Goal: Transaction & Acquisition: Purchase product/service

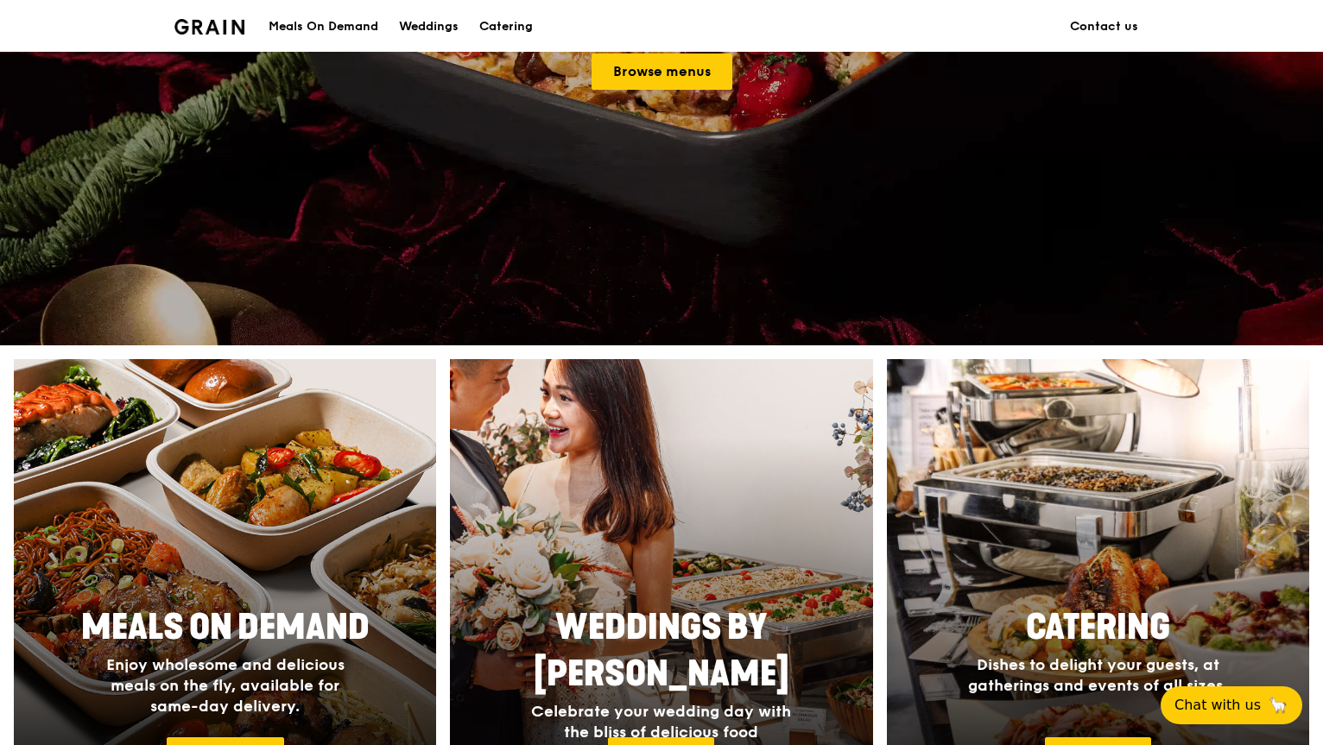
scroll to position [173, 0]
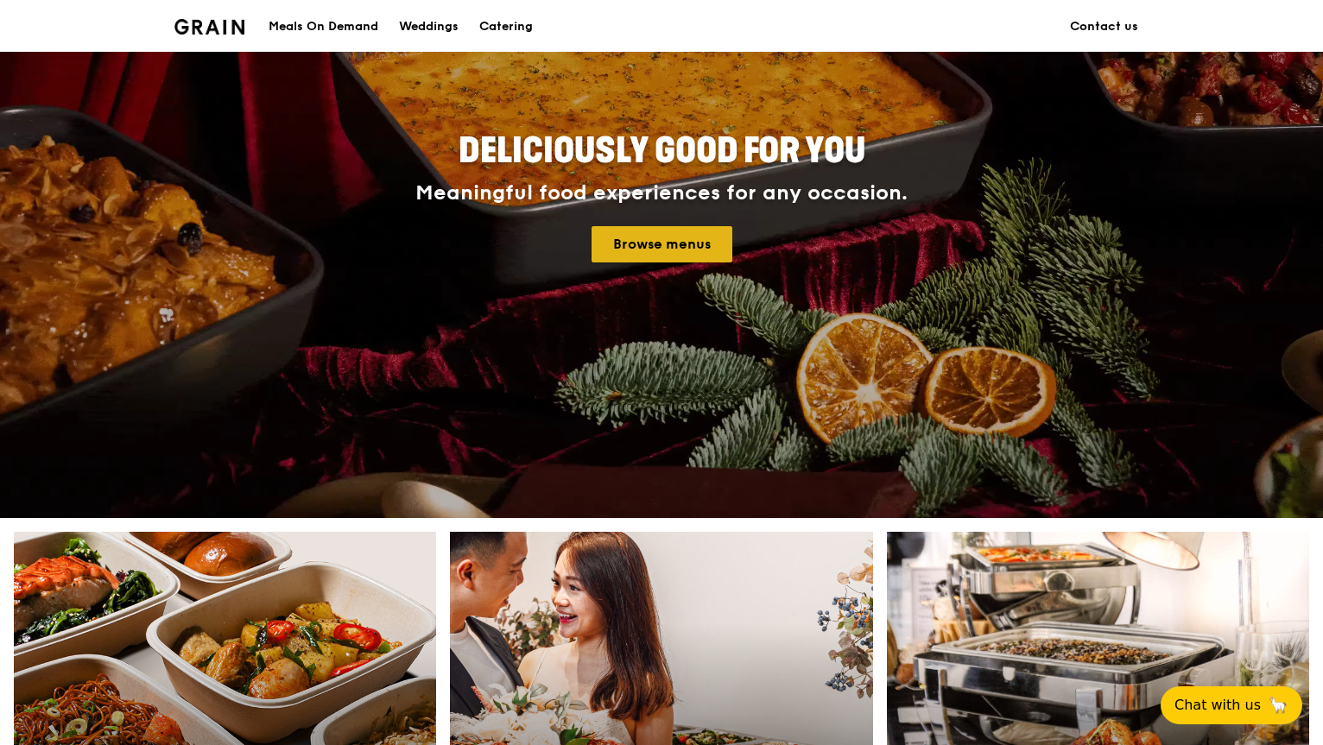
click at [674, 256] on link "Browse menus" at bounding box center [661, 244] width 141 height 36
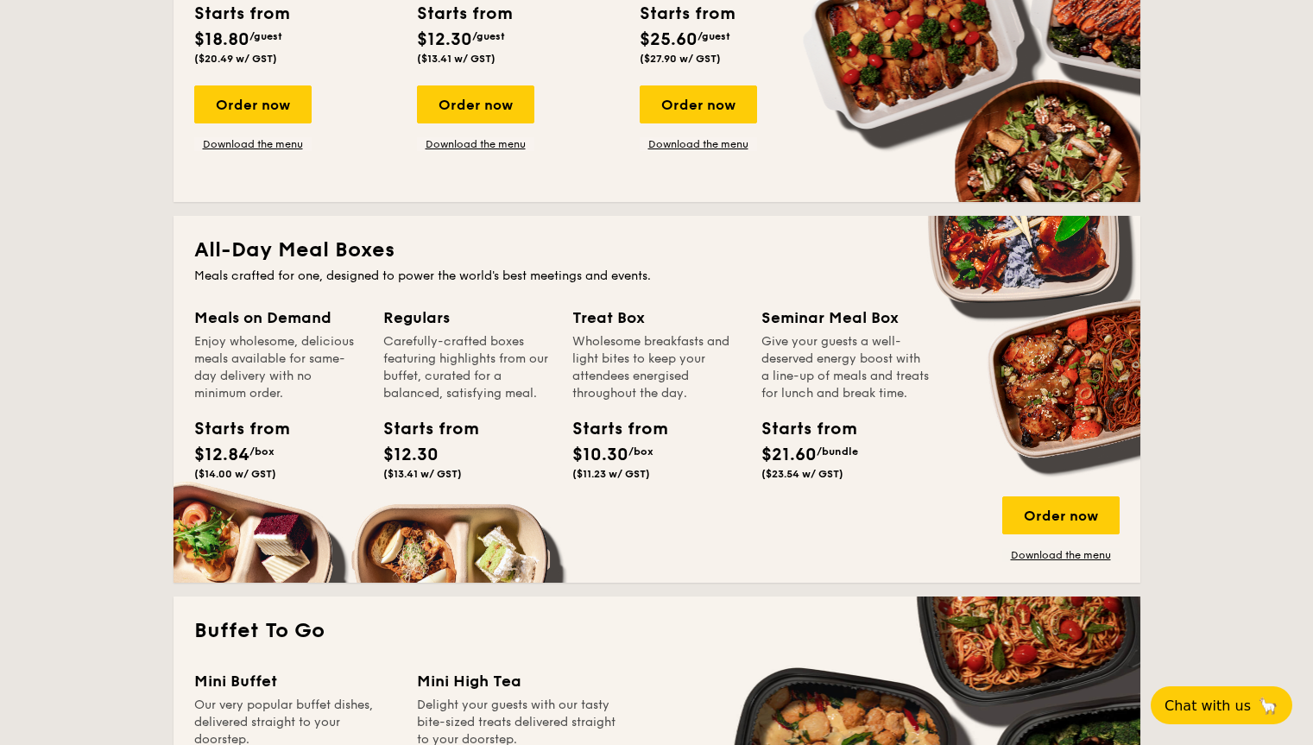
scroll to position [950, 0]
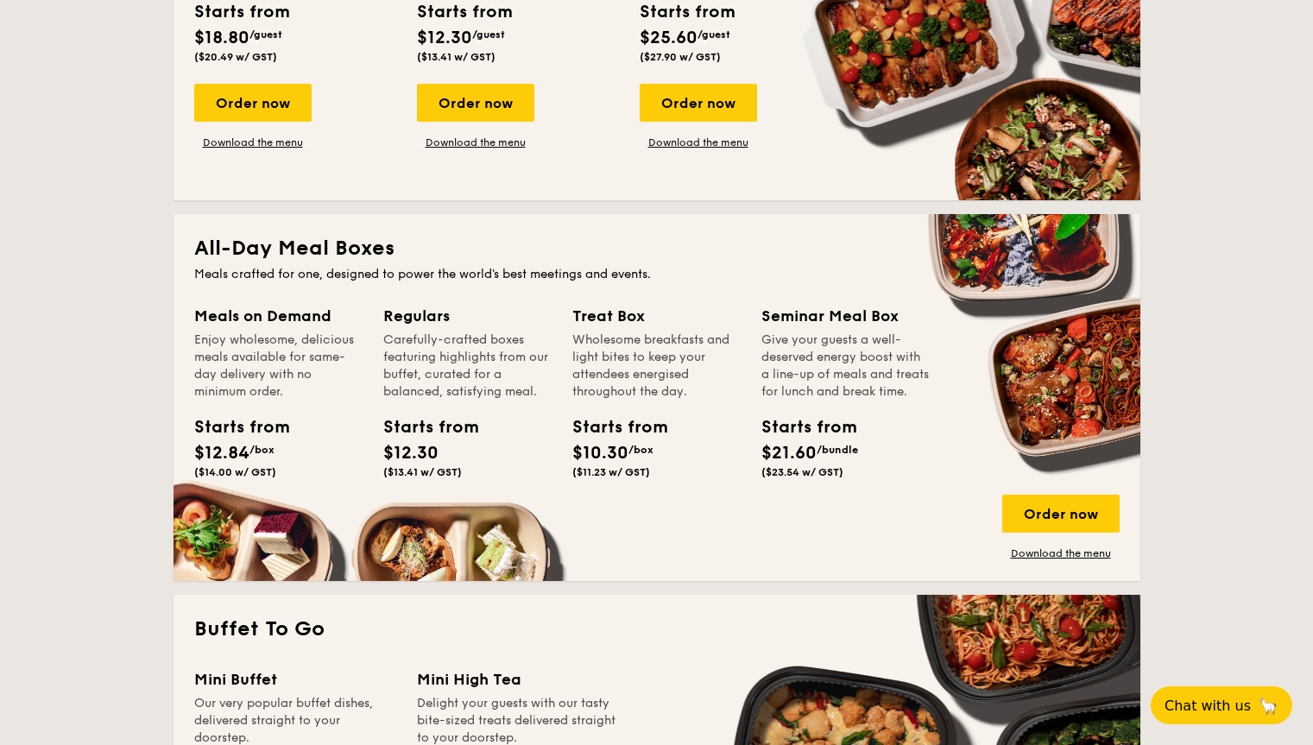
drag, startPoint x: 250, startPoint y: 337, endPoint x: 584, endPoint y: 393, distance: 338.0
click at [584, 393] on div "Meals on Demand Enjoy wholesome, delicious meals available for same-day deliver…" at bounding box center [657, 432] width 926 height 256
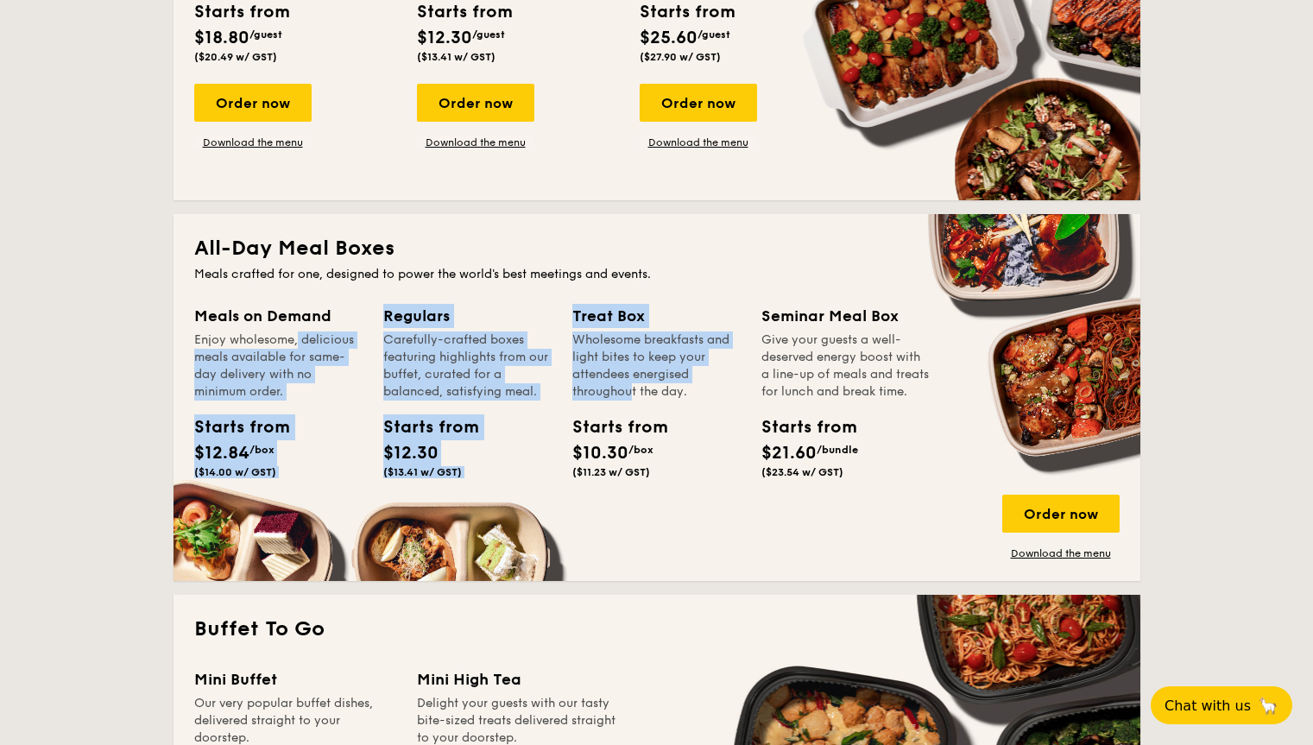
click at [584, 393] on div "Wholesome breakfasts and light bites to keep your attendees energised throughou…" at bounding box center [656, 366] width 168 height 69
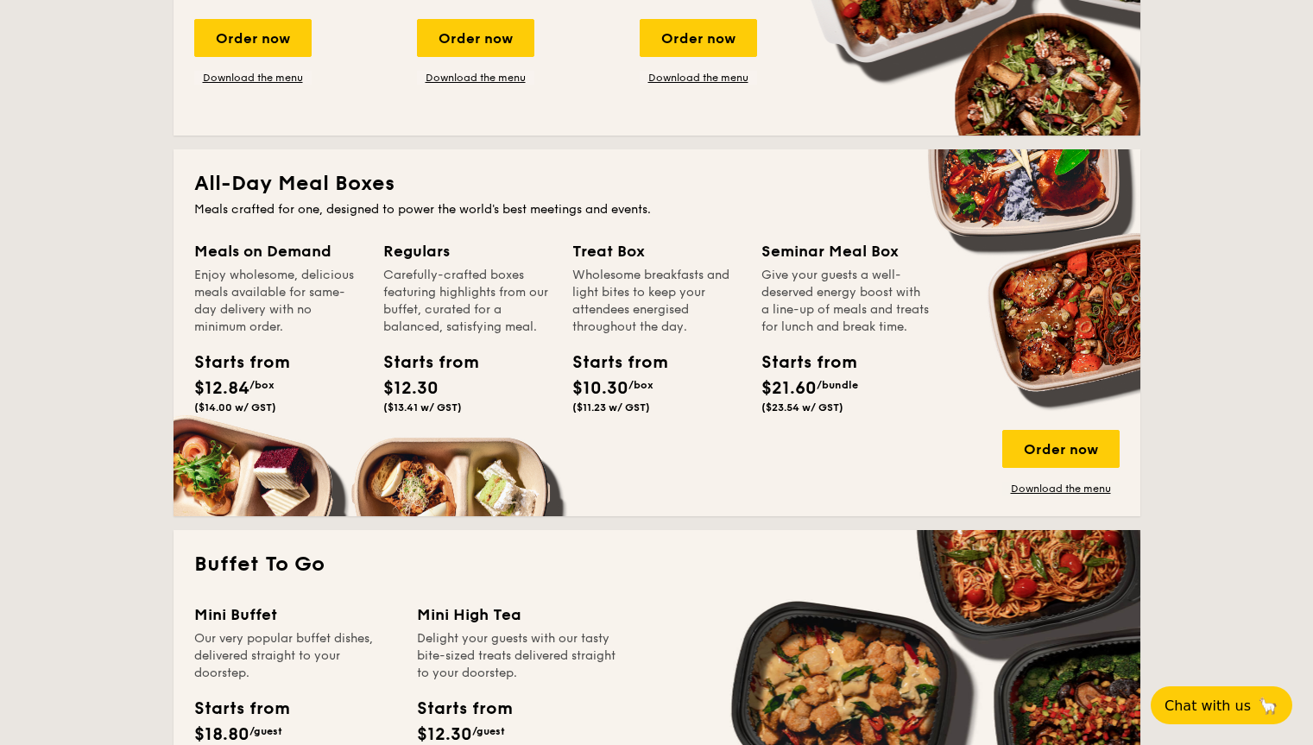
scroll to position [1123, 0]
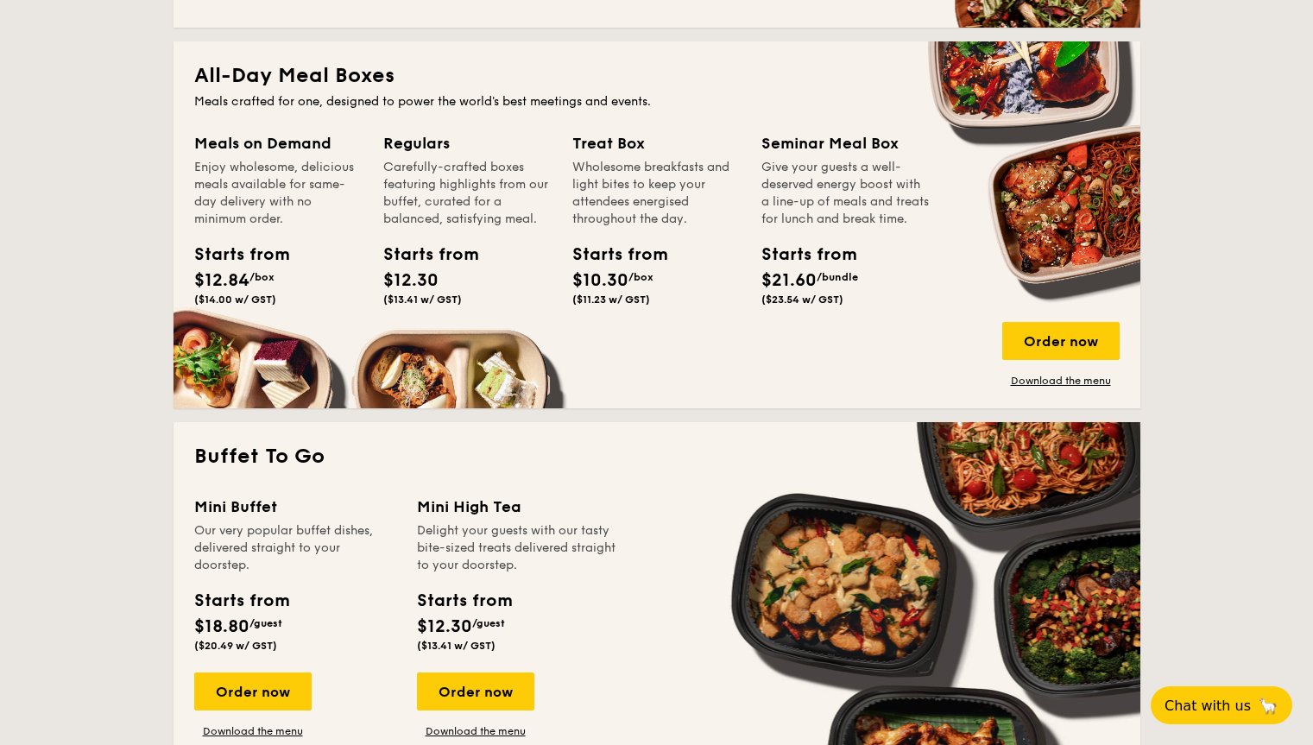
drag, startPoint x: 283, startPoint y: 98, endPoint x: 656, endPoint y: 100, distance: 373.0
click at [656, 100] on div "Meals crafted for one, designed to power the world's best meetings and events." at bounding box center [657, 101] width 926 height 17
drag, startPoint x: 207, startPoint y: 164, endPoint x: 333, endPoint y: 217, distance: 136.6
click at [333, 217] on div "Enjoy wholesome, delicious meals available for same-day delivery with no minimu…" at bounding box center [278, 193] width 168 height 69
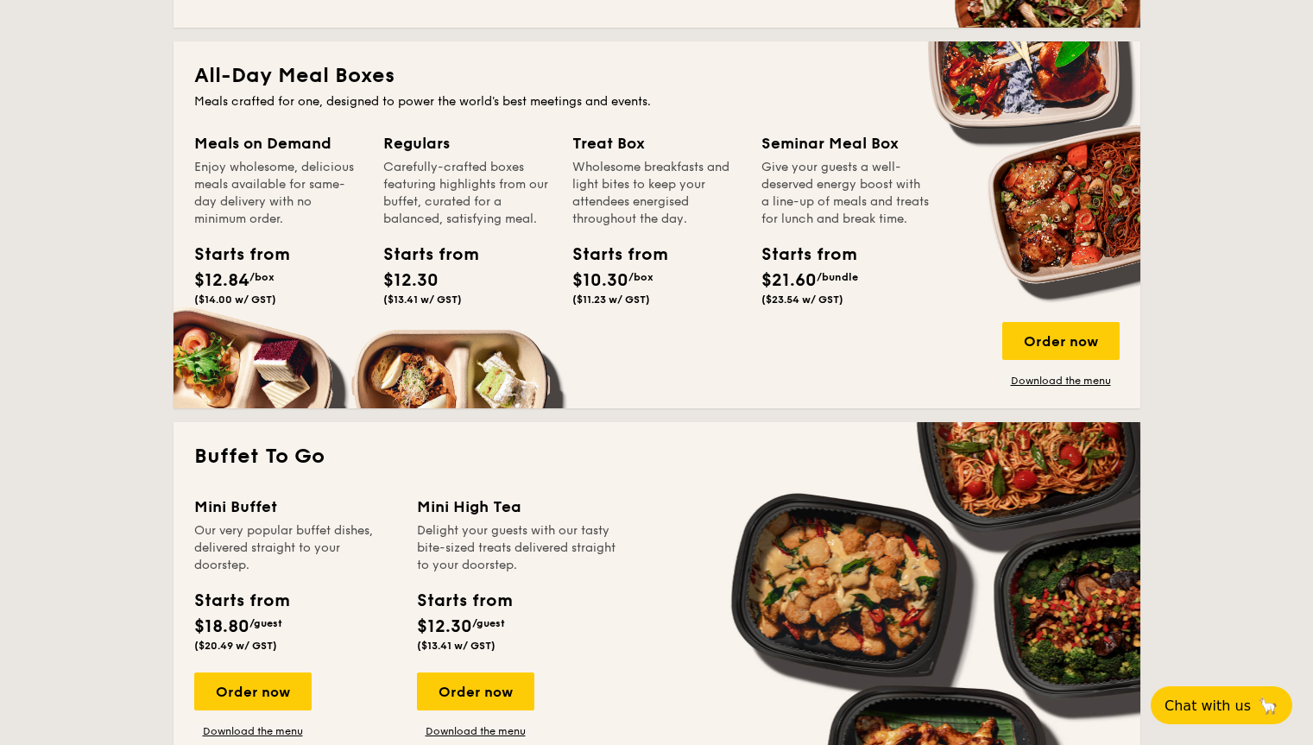
drag, startPoint x: 404, startPoint y: 171, endPoint x: 563, endPoint y: 215, distance: 164.9
click at [565, 217] on div "Regulars Carefully-crafted boxes featuring highlights from our buffet, curated …" at bounding box center [477, 242] width 189 height 223
click at [565, 218] on div "Regulars Carefully-crafted boxes featuring highlights from our buffet, curated …" at bounding box center [477, 242] width 189 height 223
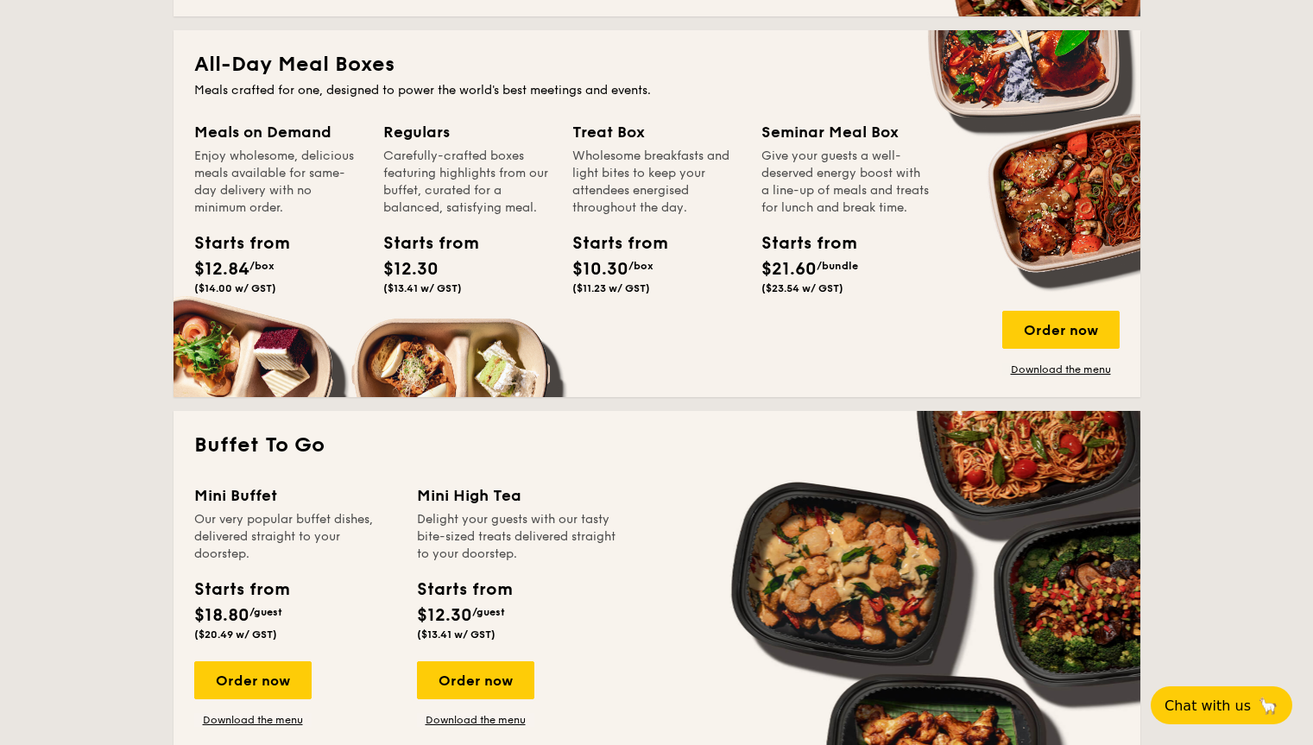
scroll to position [1209, 0]
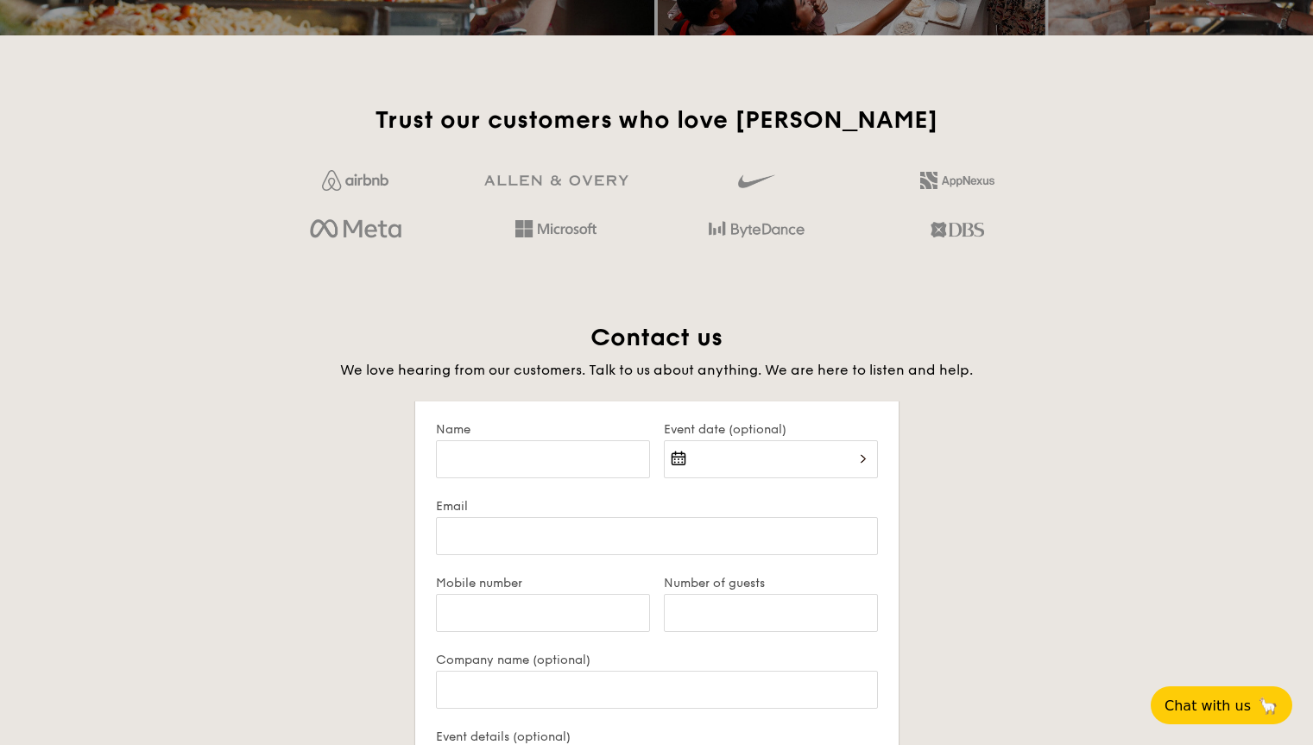
scroll to position [1130, 0]
